Goal: Transaction & Acquisition: Subscribe to service/newsletter

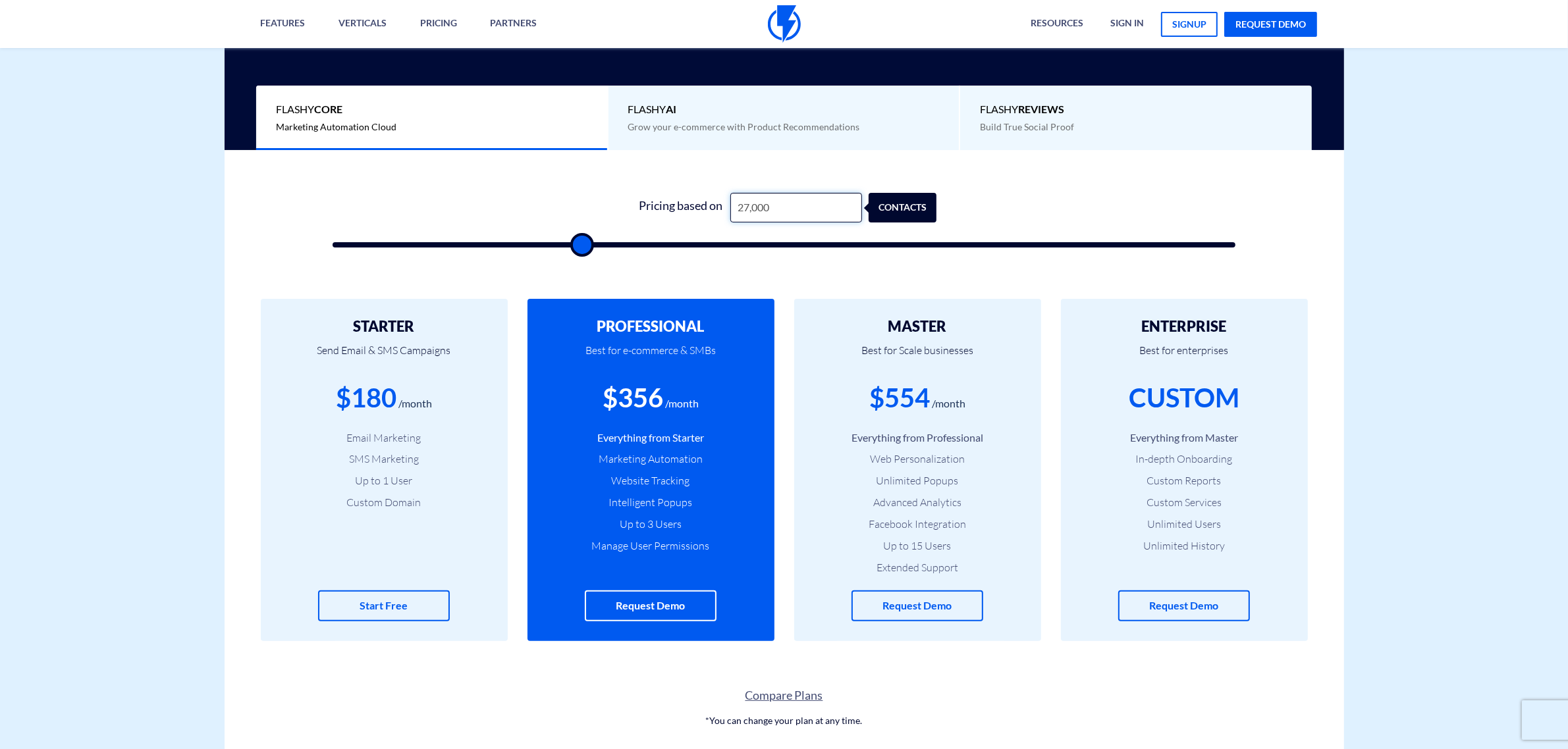
drag, startPoint x: 0, startPoint y: 0, endPoint x: 724, endPoint y: 213, distance: 754.7
click at [724, 213] on div "Pricing based on 27,000 contacts" at bounding box center [784, 208] width 305 height 30
click at [771, 207] on input "27,000" at bounding box center [796, 208] width 132 height 30
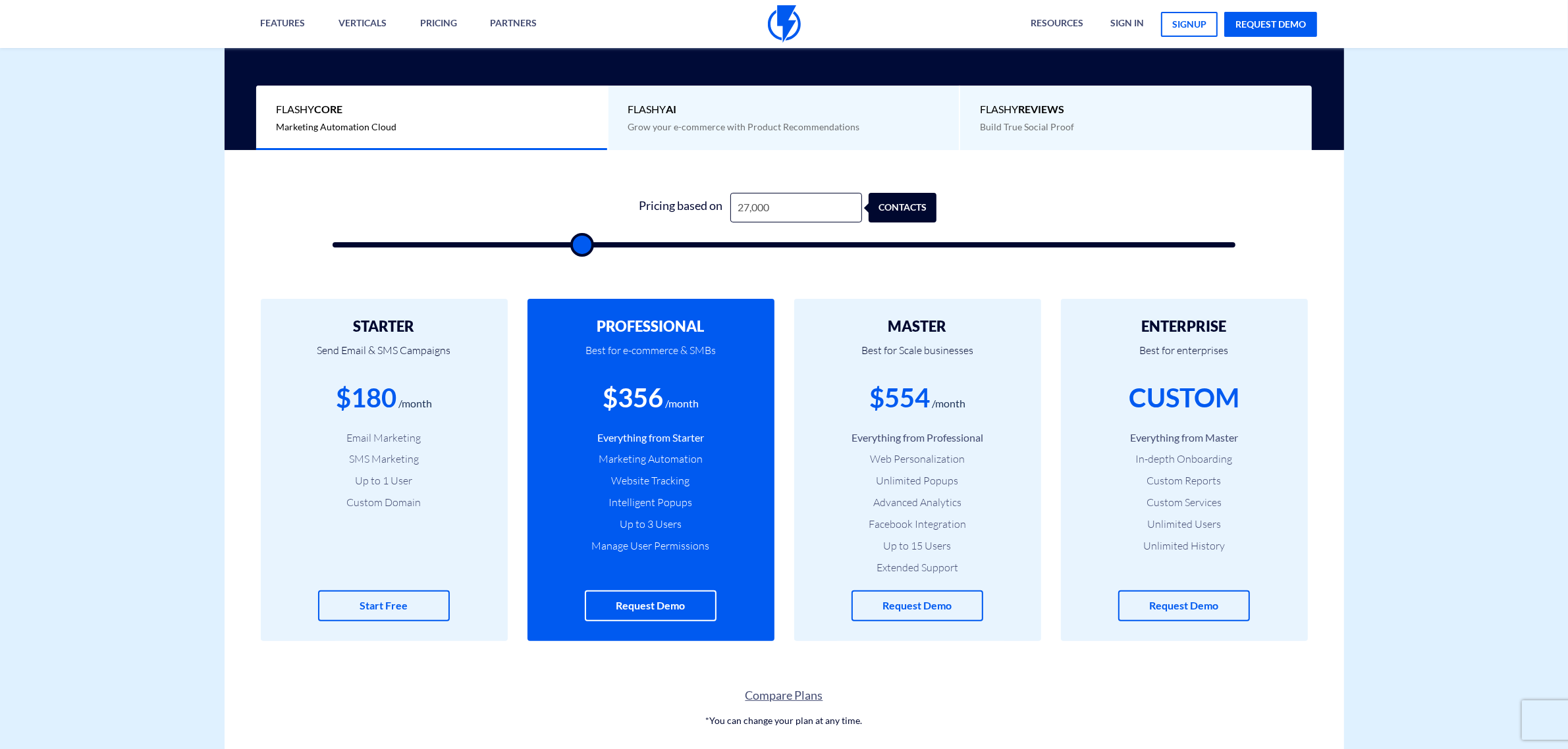
click at [886, 530] on li "Facebook Integration" at bounding box center [917, 525] width 207 height 15
click at [894, 563] on li "Extended Support" at bounding box center [917, 568] width 207 height 15
click at [892, 561] on li "Extended Support" at bounding box center [917, 568] width 207 height 15
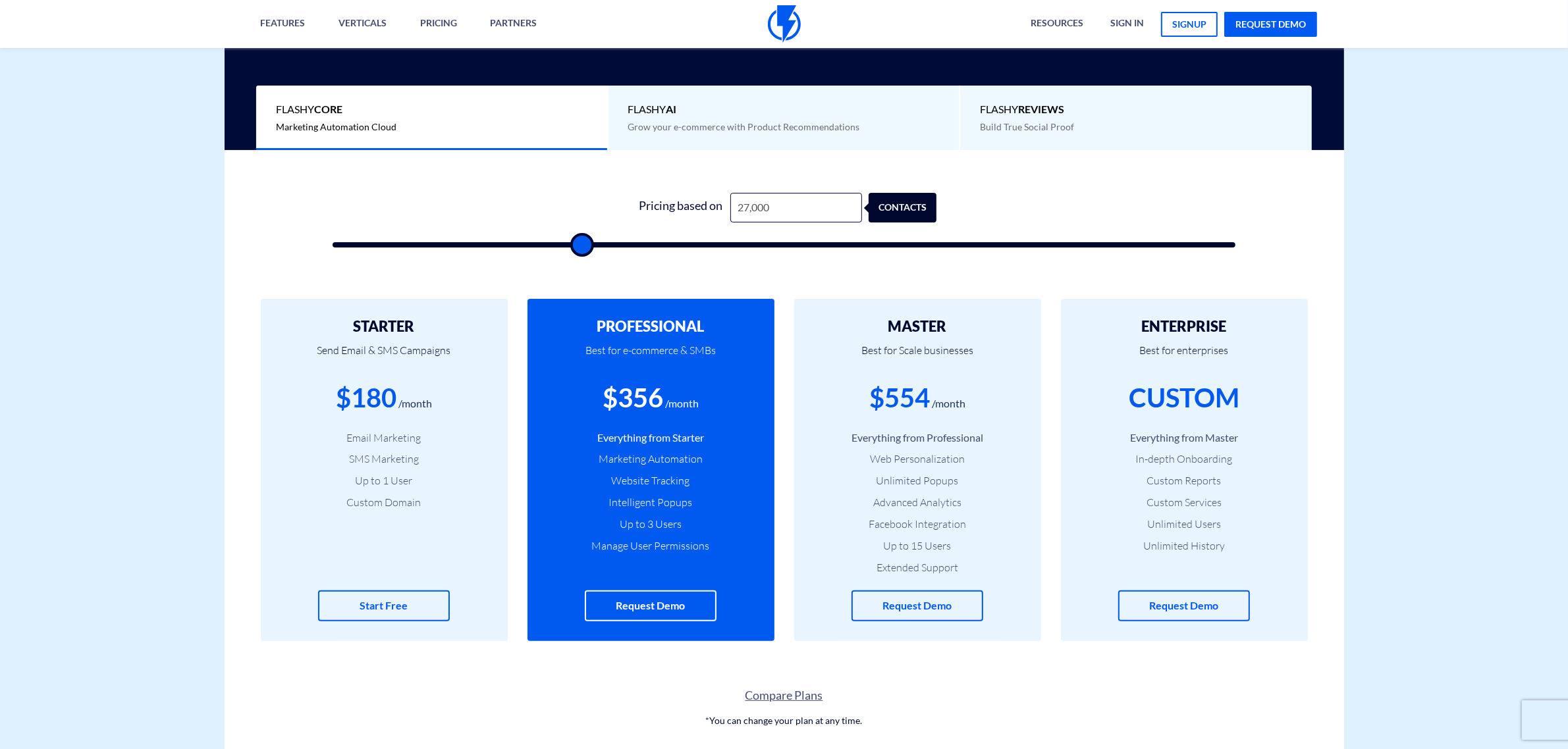
click at [896, 507] on li "Advanced Analytics" at bounding box center [917, 502] width 207 height 15
click at [896, 505] on li "Advanced Analytics" at bounding box center [917, 502] width 207 height 15
click at [897, 486] on li "Unlimited Popups" at bounding box center [917, 481] width 207 height 15
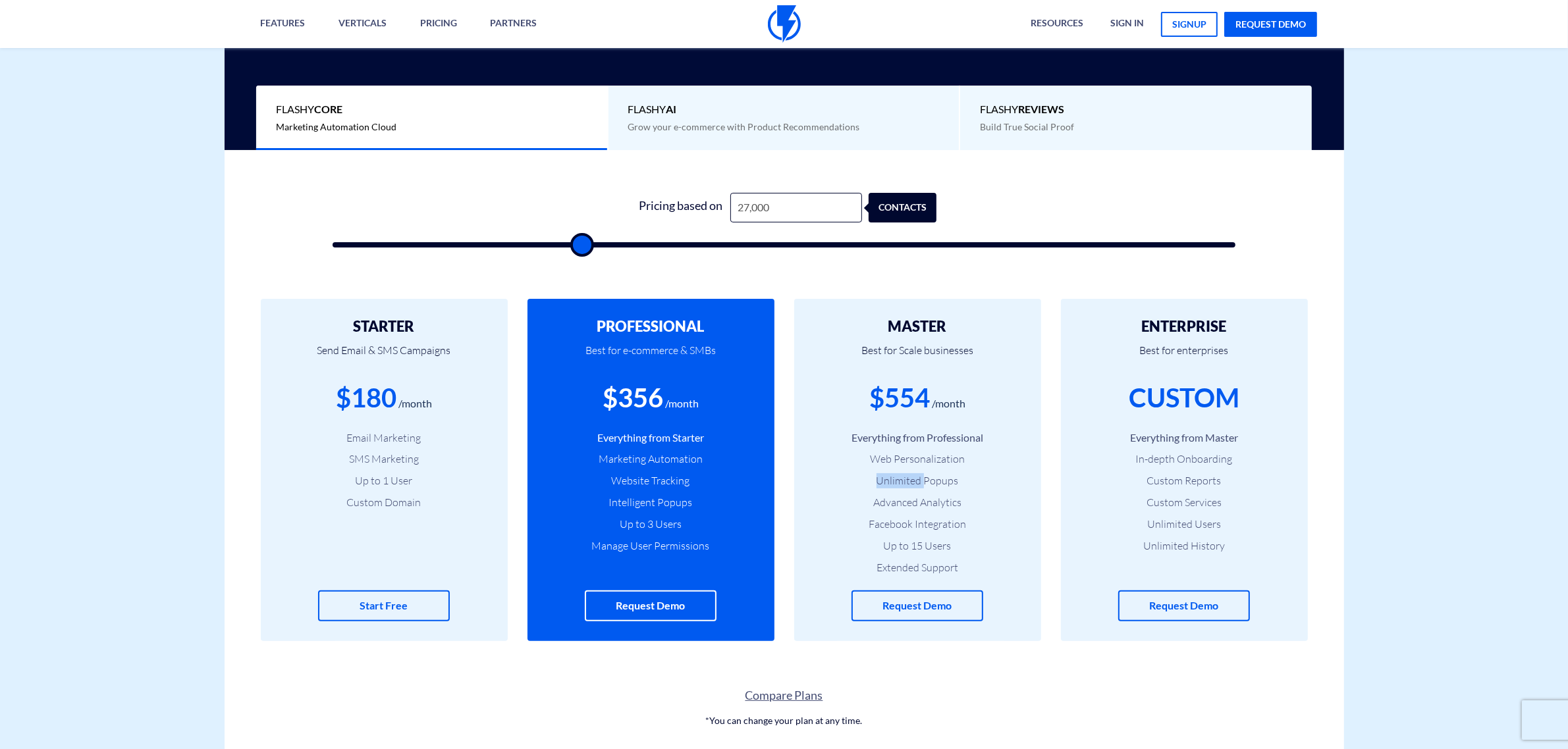
click at [897, 482] on li "Unlimited Popups" at bounding box center [917, 481] width 207 height 15
click at [897, 468] on ul "Everything from Professional Web Personalization Unlimited Popups Advanced Anal…" at bounding box center [917, 503] width 207 height 145
click at [897, 463] on li "Web Personalization" at bounding box center [917, 459] width 207 height 15
click at [897, 459] on li "Web Personalization" at bounding box center [917, 459] width 207 height 15
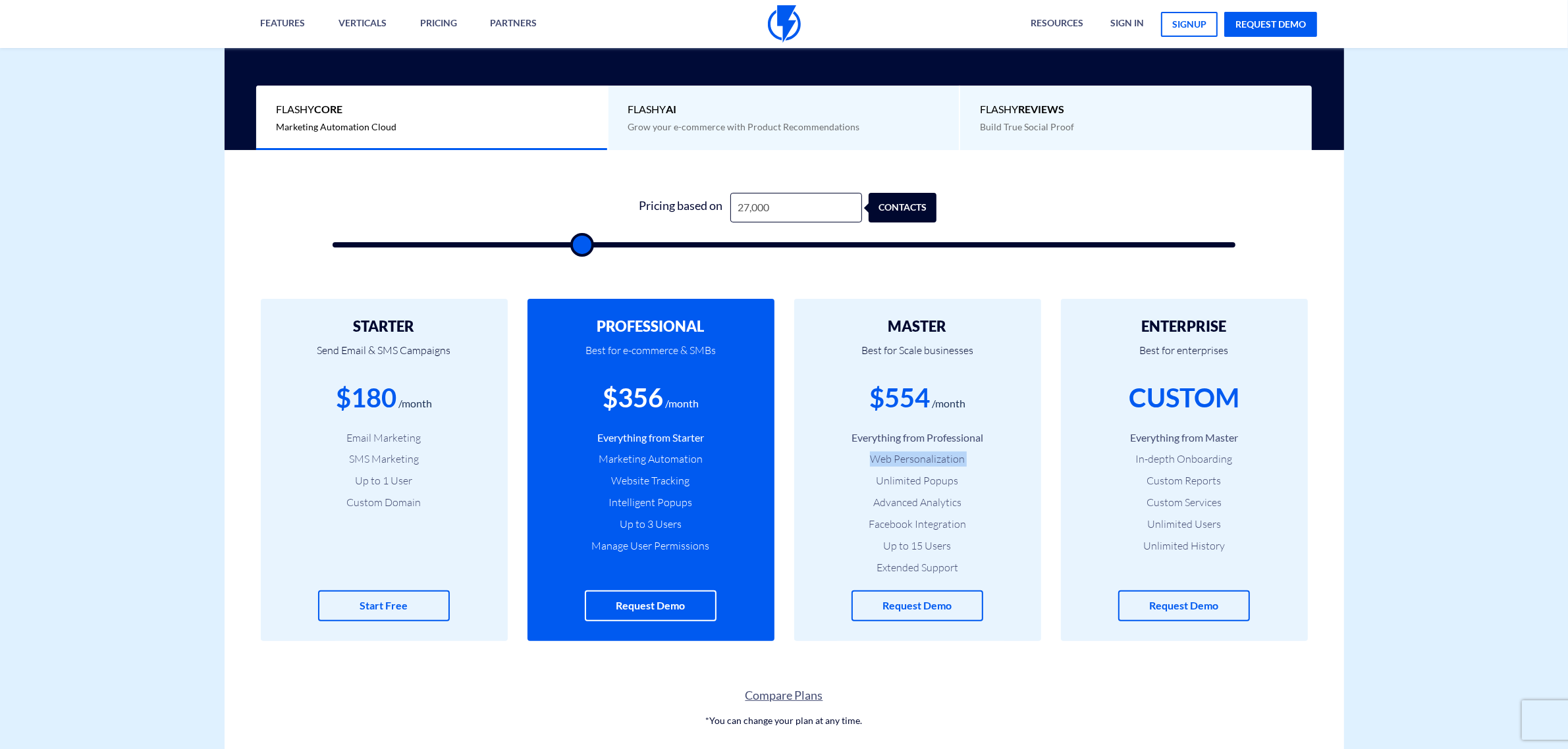
click at [897, 459] on li "Web Personalization" at bounding box center [917, 459] width 207 height 15
click at [896, 439] on li "Everything from Professional" at bounding box center [917, 438] width 207 height 15
click at [896, 469] on ul "Everything from Professional Web Personalization Unlimited Popups Advanced Anal…" at bounding box center [917, 503] width 207 height 145
click at [896, 466] on li "Web Personalization" at bounding box center [917, 459] width 207 height 15
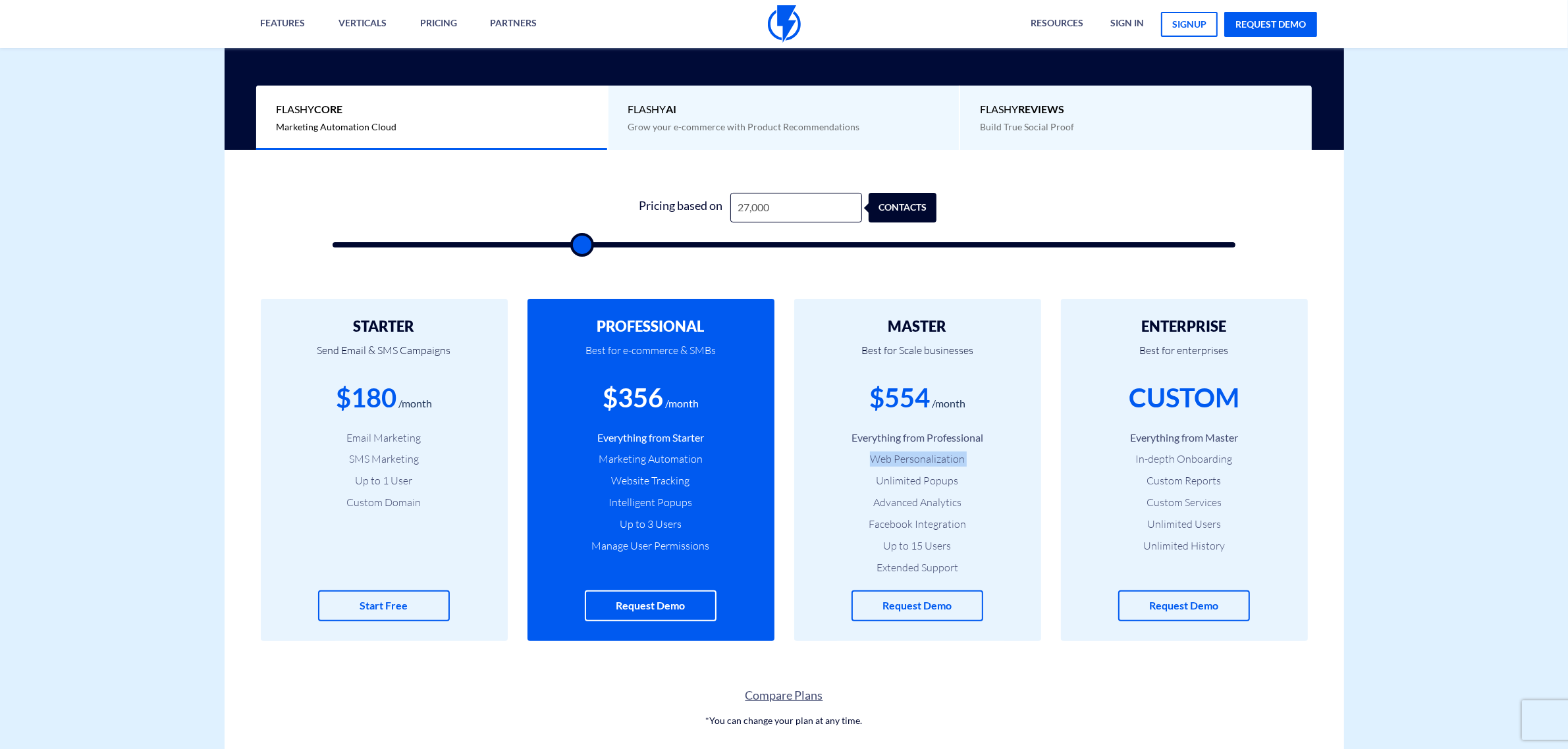
click at [897, 466] on li "Web Personalization" at bounding box center [917, 459] width 207 height 15
click at [897, 491] on ul "Everything from Professional Web Personalization Unlimited Popups Advanced Anal…" at bounding box center [917, 503] width 207 height 145
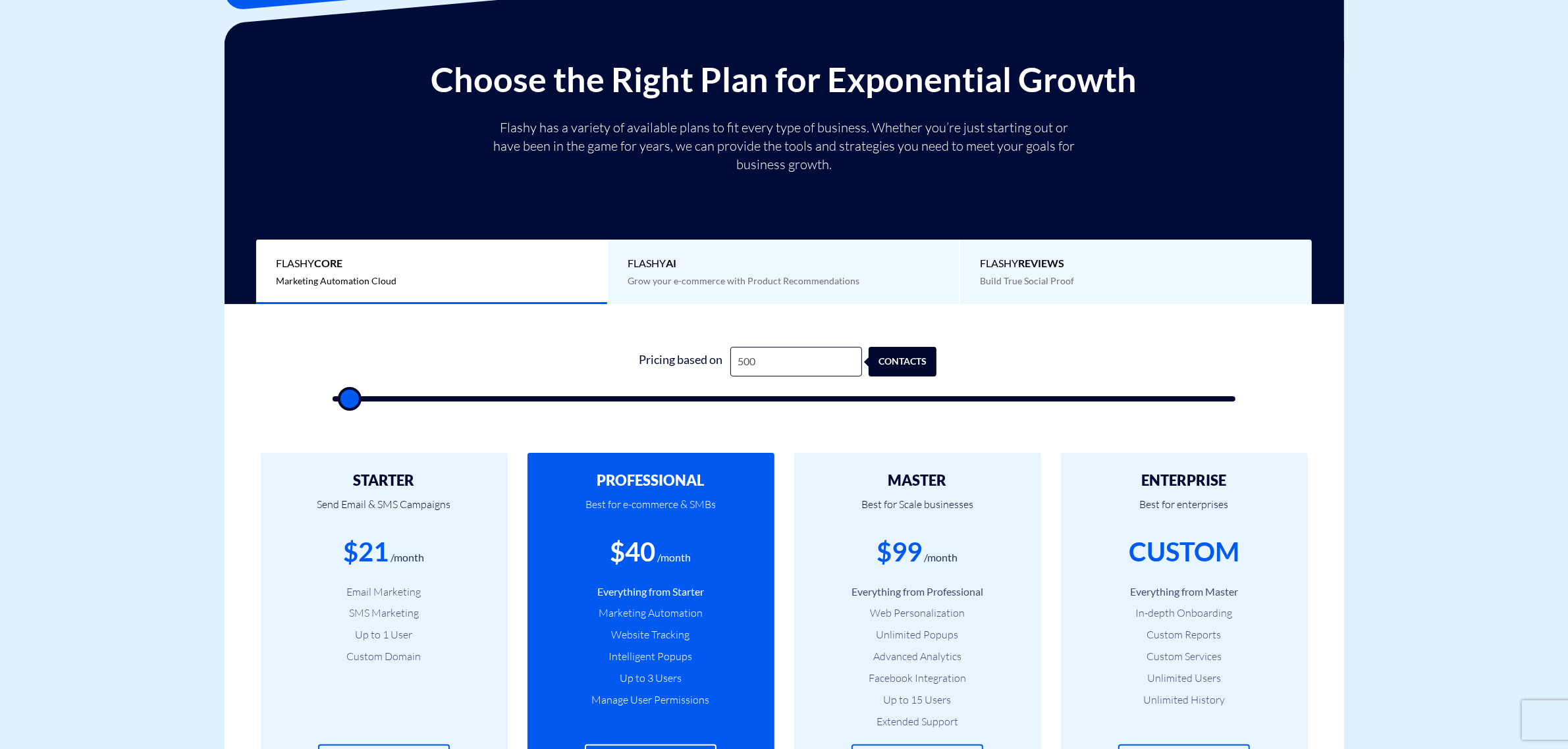
scroll to position [247, 0]
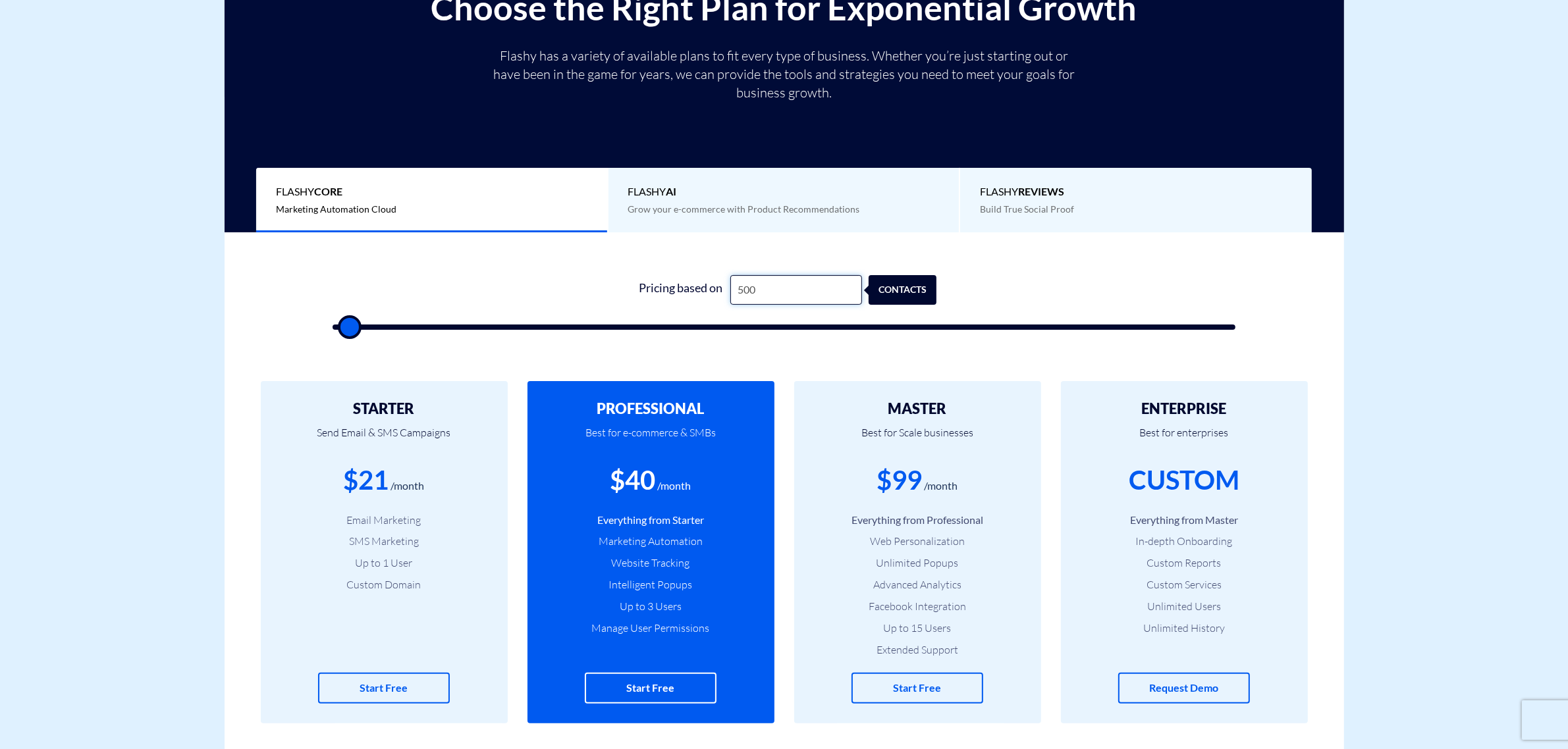
drag, startPoint x: 746, startPoint y: 290, endPoint x: 596, endPoint y: 292, distance: 150.0
click at [596, 292] on form "1 Pricing based on 500 contacts" at bounding box center [784, 303] width 903 height 54
click at [578, 290] on form "1 Pricing based on 500 contacts" at bounding box center [784, 303] width 903 height 54
drag, startPoint x: 575, startPoint y: 293, endPoint x: 1053, endPoint y: 285, distance: 478.1
click at [1053, 285] on form "1 Pricing based on 500 contacts" at bounding box center [784, 303] width 903 height 54
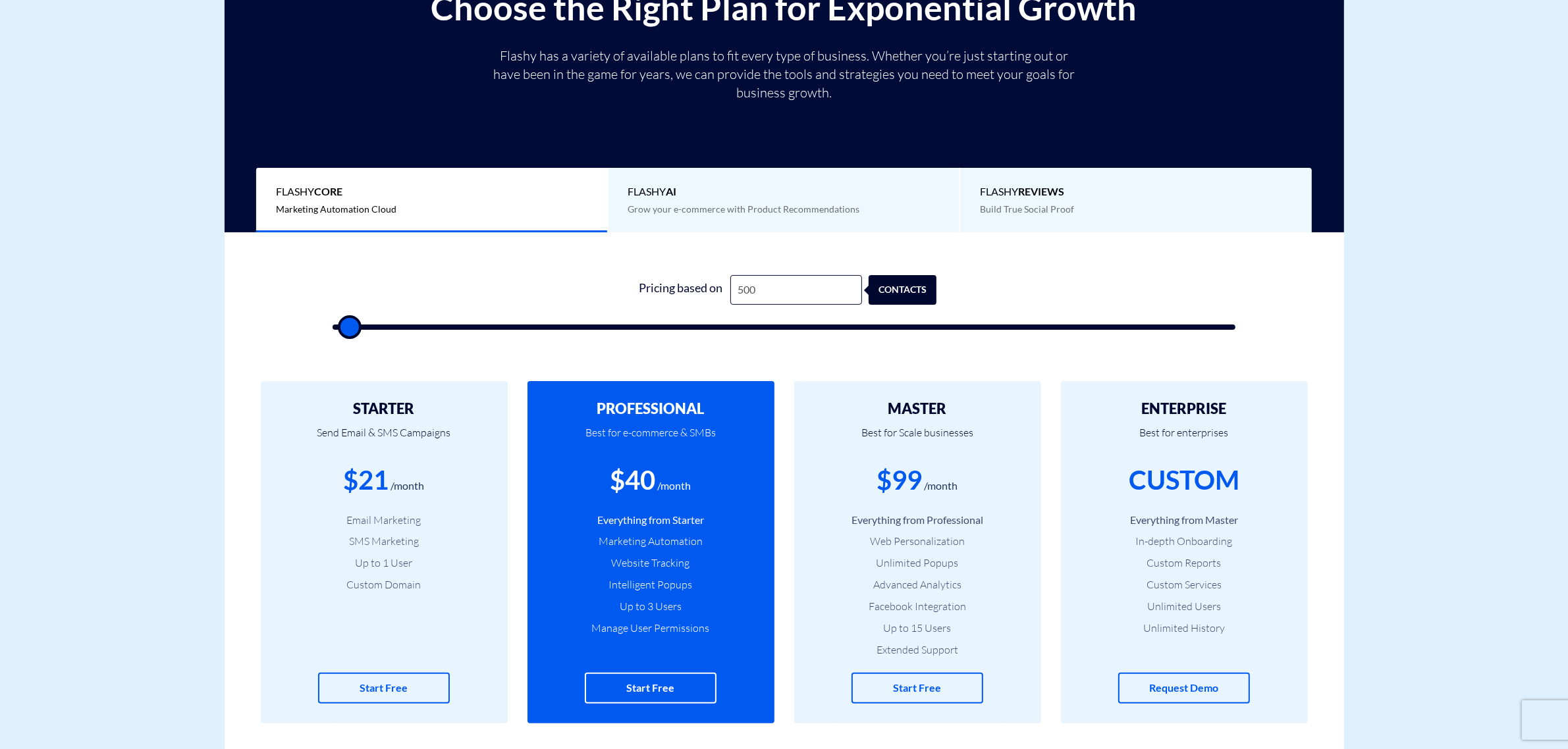
click at [1058, 282] on form "1 Pricing based on 500 contacts" at bounding box center [784, 303] width 903 height 54
